Goal: Contribute content: Add original content to the website for others to see

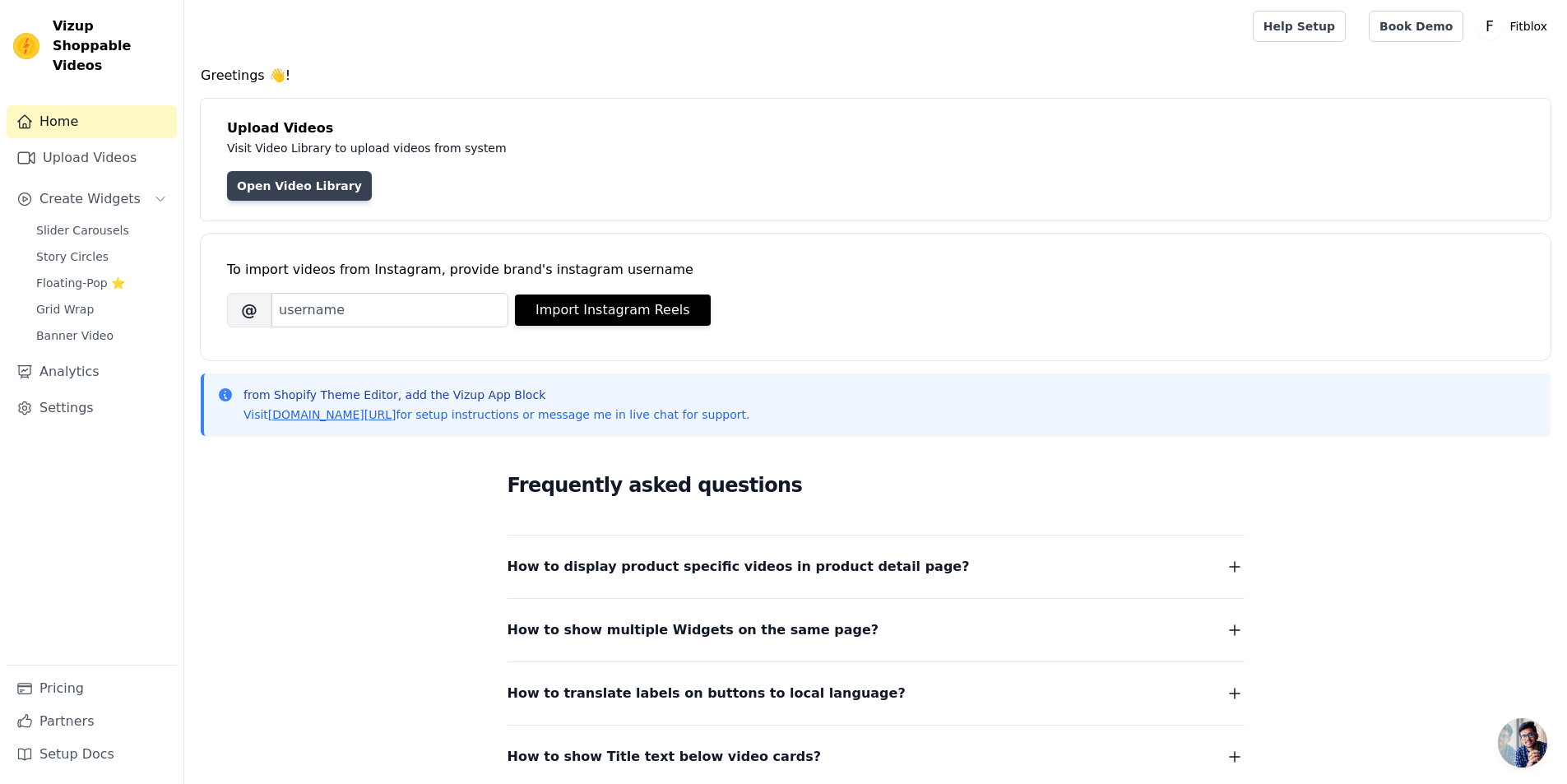
click at [312, 184] on link "Open Video Library" at bounding box center [299, 186] width 144 height 30
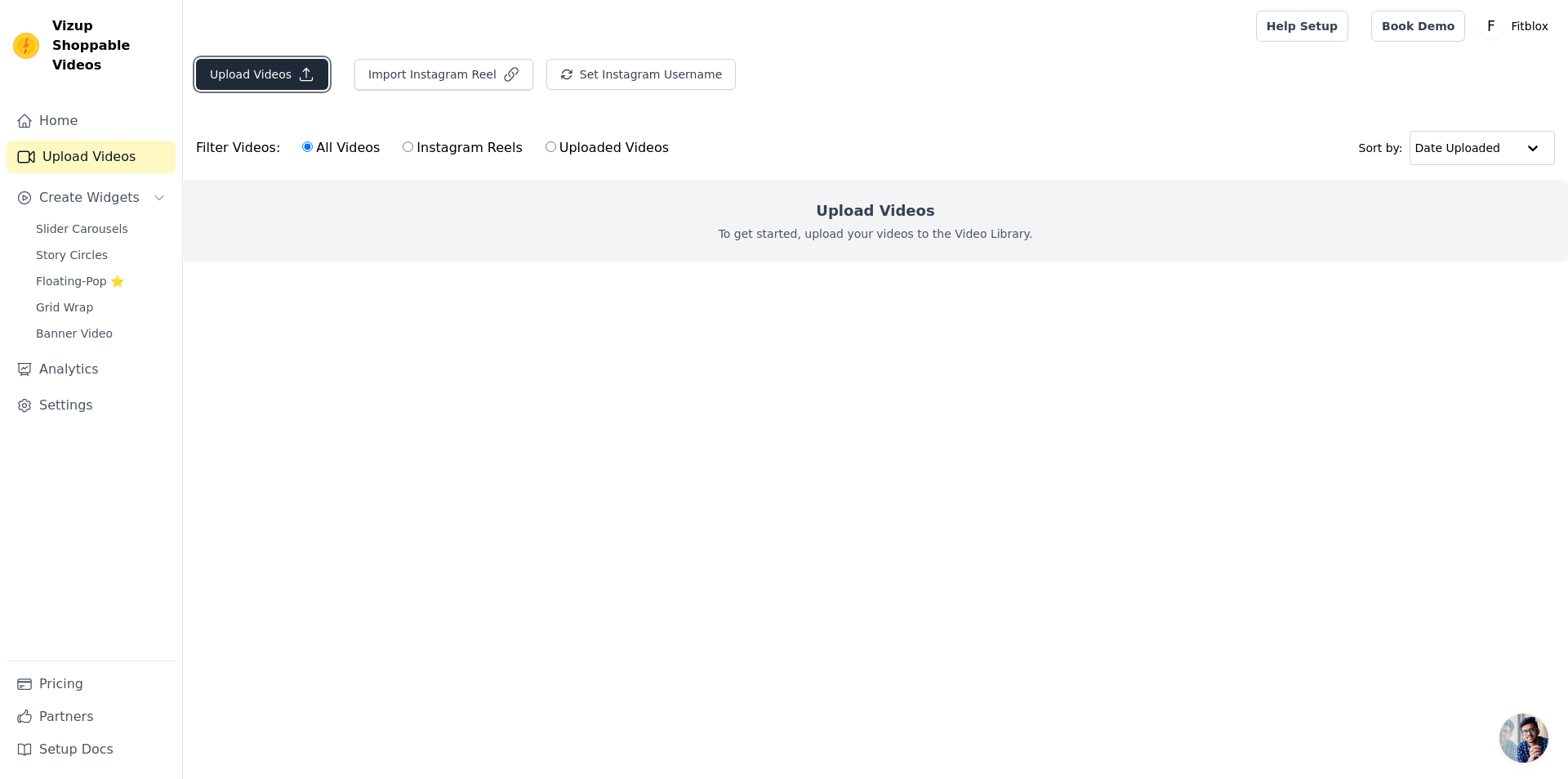
click at [276, 83] on button "Upload Videos" at bounding box center [262, 74] width 132 height 31
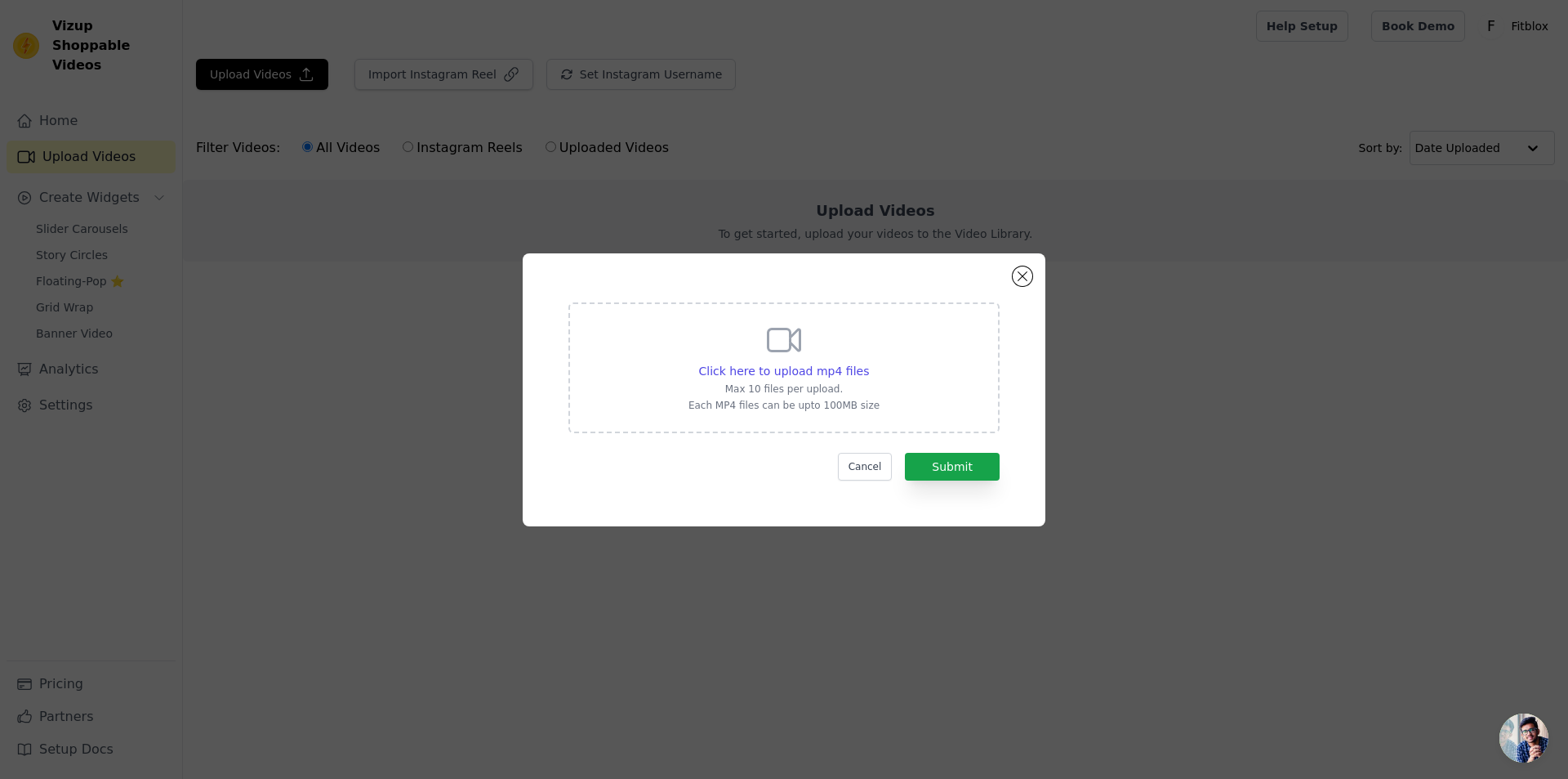
click at [770, 318] on div "Click here to upload mp4 files Max 10 files per upload. Each MP4 files can be u…" at bounding box center [783, 367] width 431 height 130
click at [869, 362] on input "Click here to upload mp4 files Max 10 files per upload. Each MP4 files can be u…" at bounding box center [869, 362] width 1 height 1
type input "C:\fakepath\VID_20250923_165443.mp4"
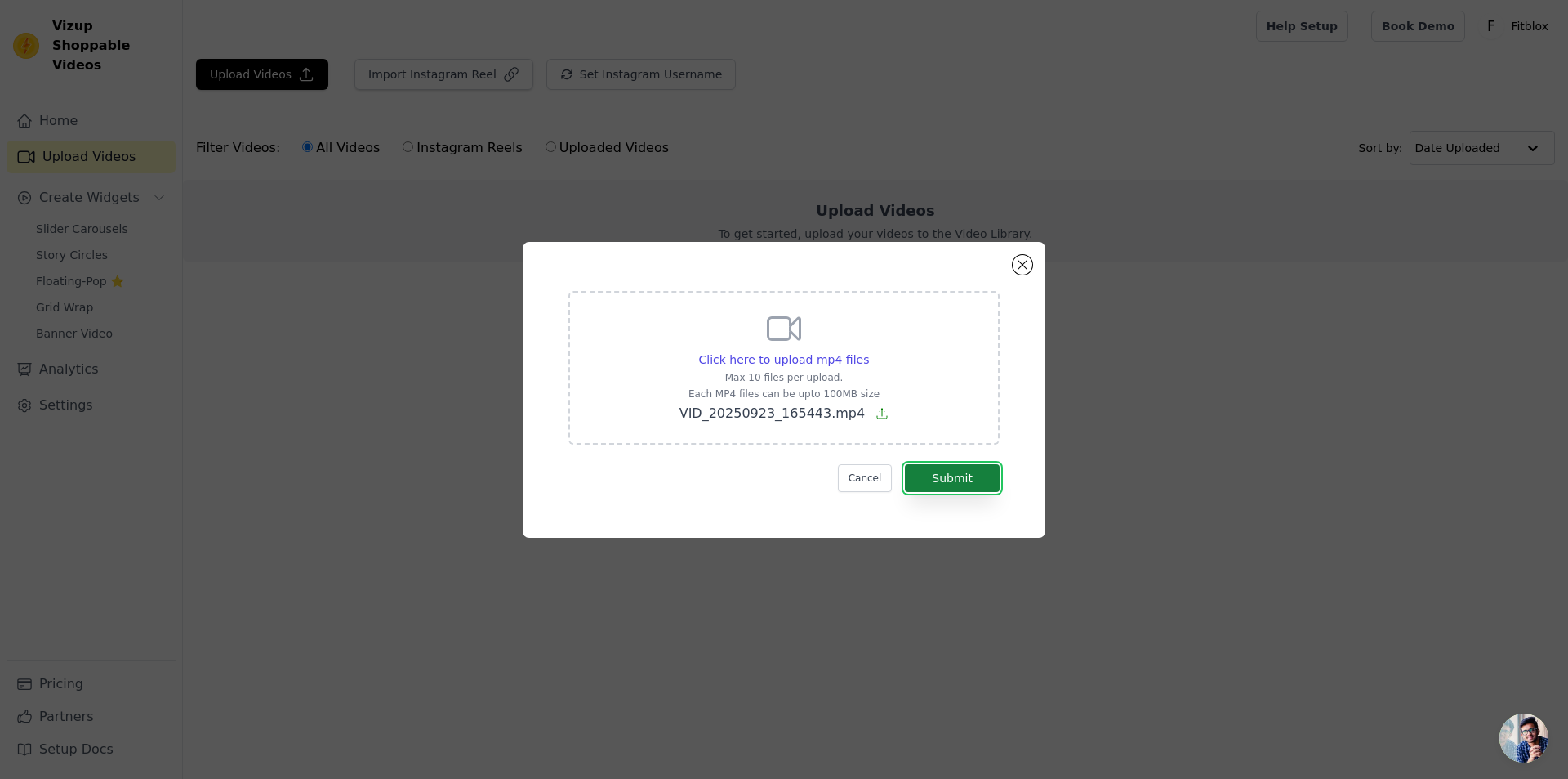
click at [989, 472] on button "Submit" at bounding box center [952, 478] width 95 height 28
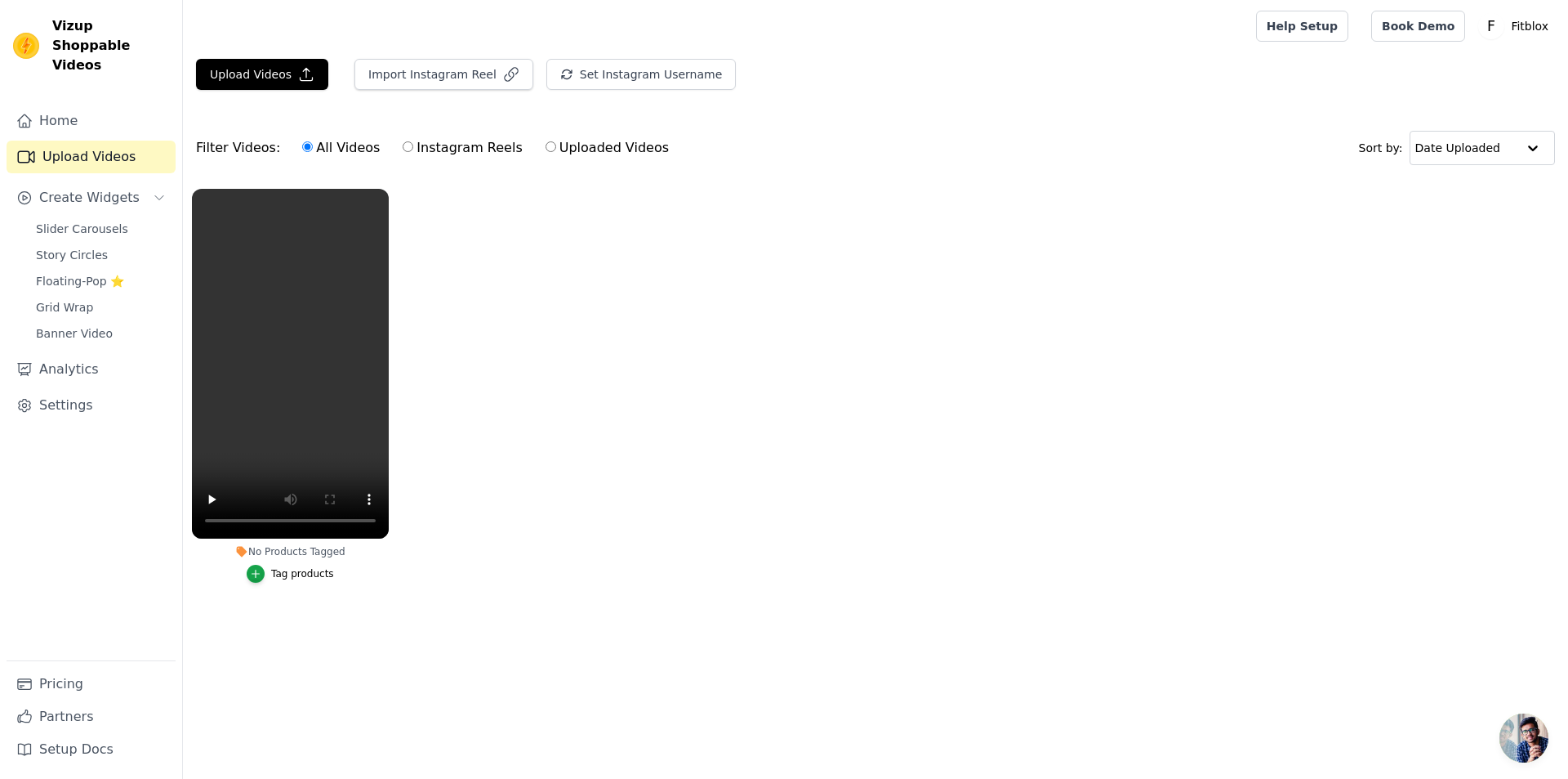
click at [401, 465] on ul "No Products Tagged Tag products" at bounding box center [876, 402] width 1385 height 445
